Goal: Information Seeking & Learning: Learn about a topic

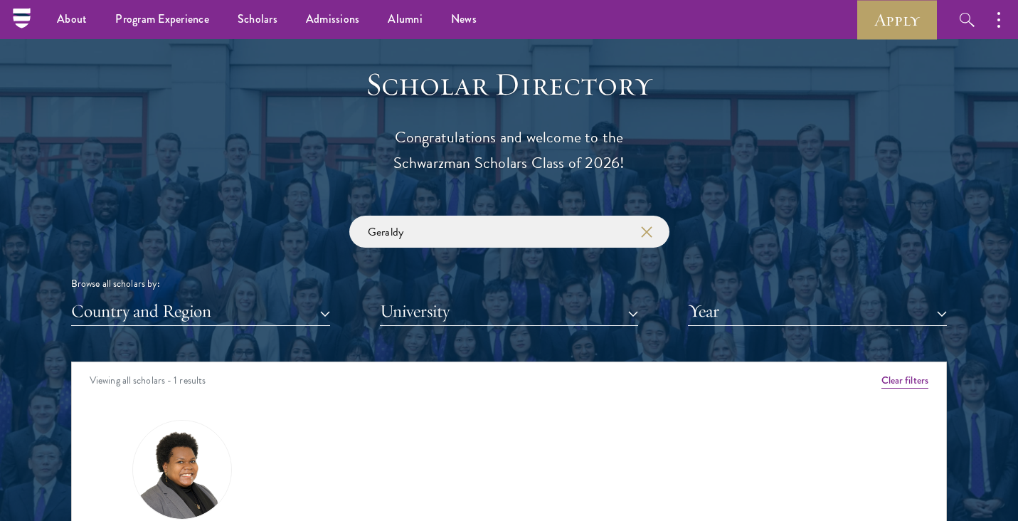
scroll to position [1524, 0]
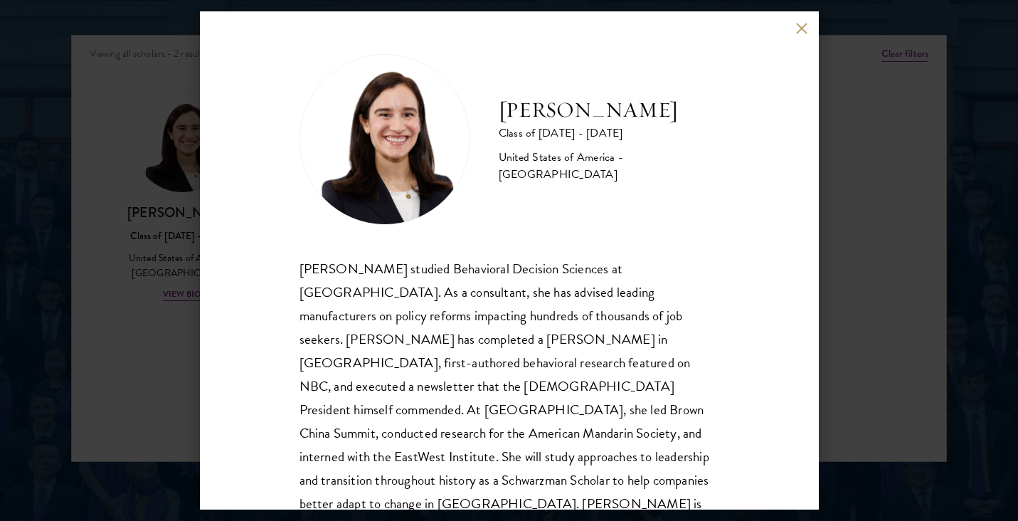
scroll to position [1, 0]
click at [805, 28] on button at bounding box center [802, 28] width 12 height 12
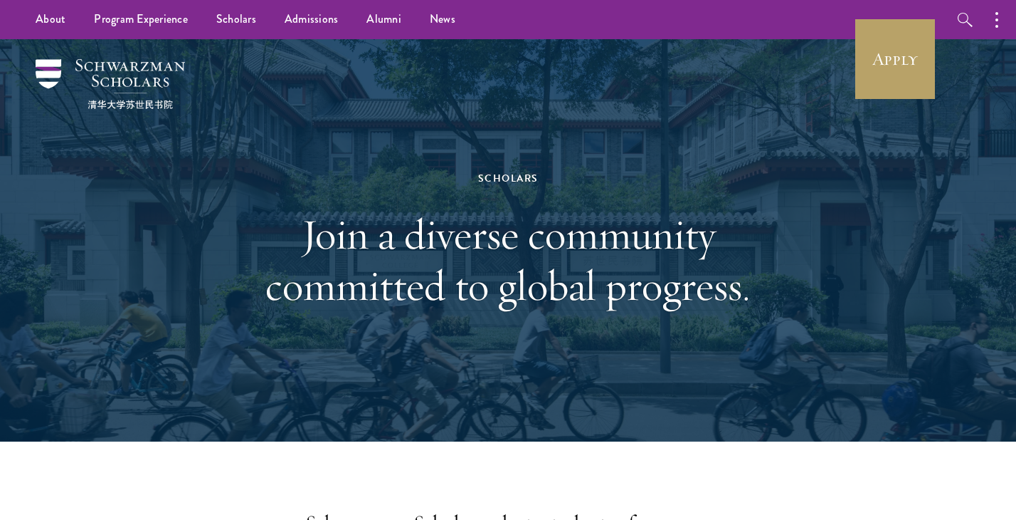
click at [51, 63] on img at bounding box center [110, 84] width 149 height 50
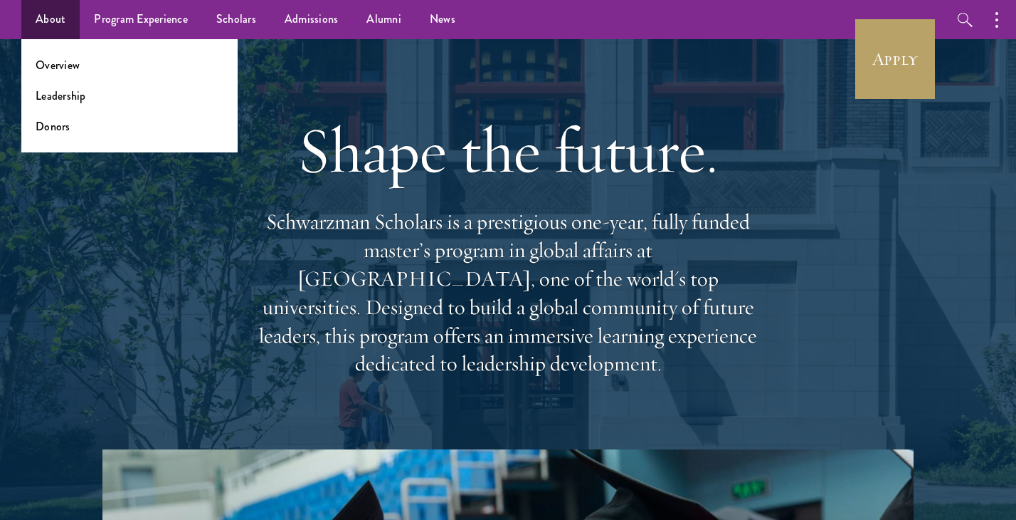
click at [57, 25] on link "About" at bounding box center [50, 19] width 58 height 39
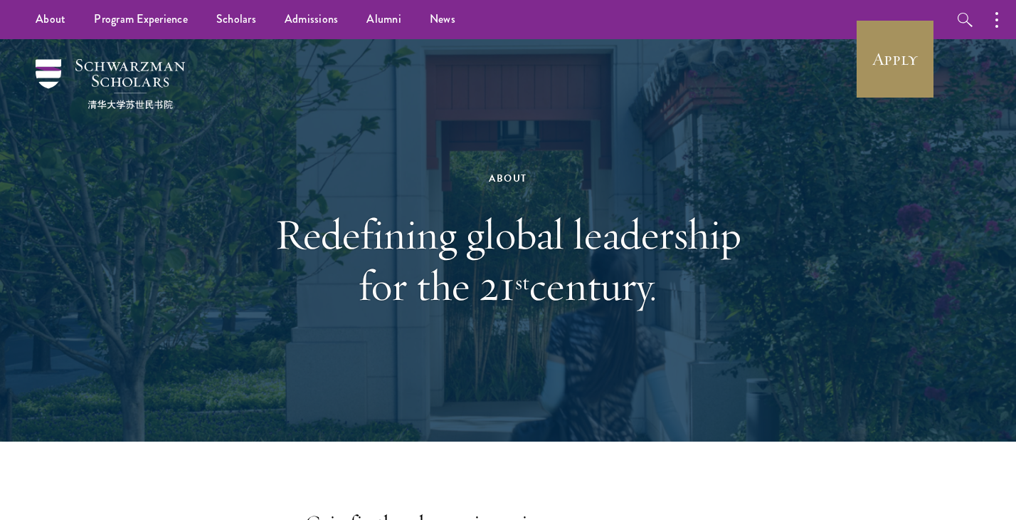
click at [898, 48] on link "Apply" at bounding box center [895, 59] width 80 height 80
